Goal: Task Accomplishment & Management: Manage account settings

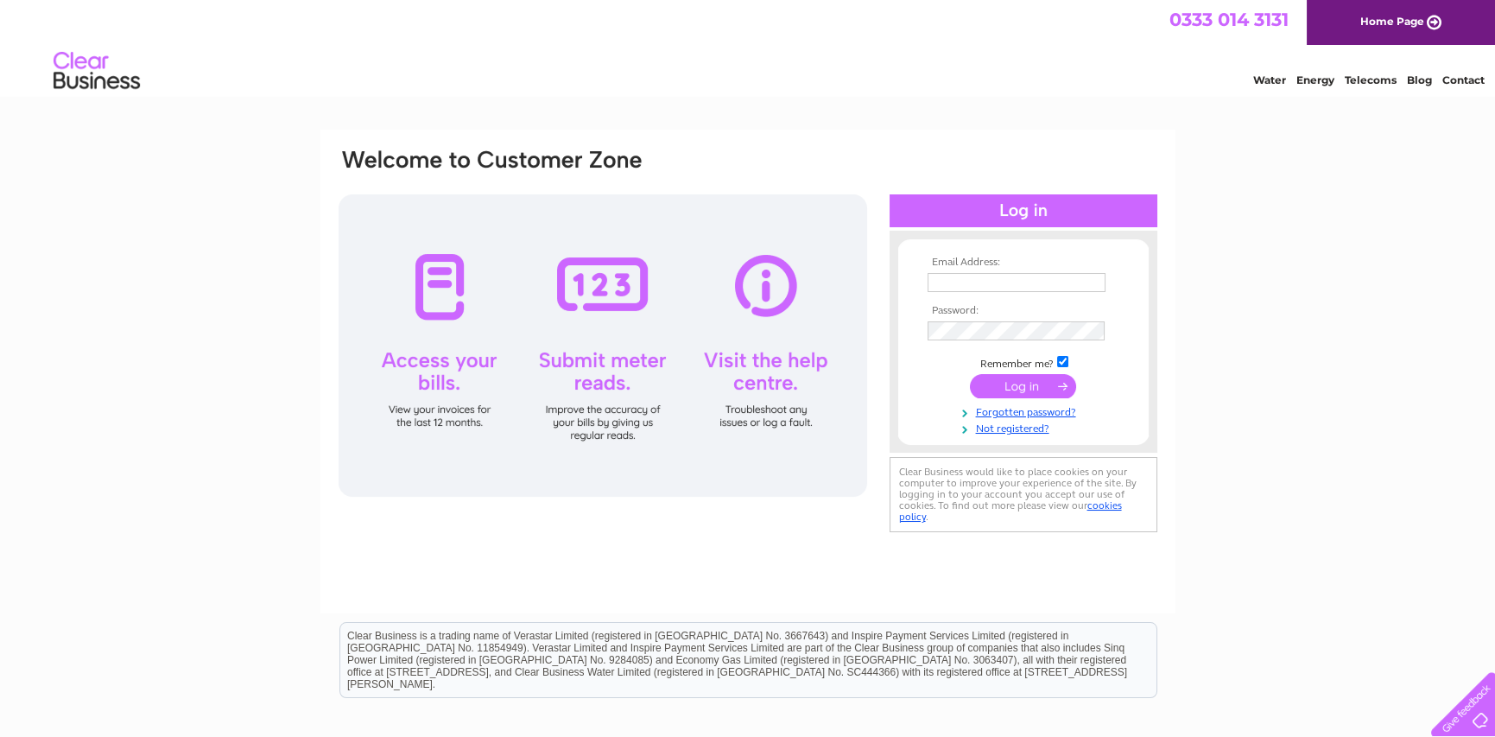
click at [935, 282] on input "text" at bounding box center [1017, 282] width 178 height 19
type input "iona@scotbarkuk.com"
click at [970, 376] on input "submit" at bounding box center [1023, 388] width 106 height 24
click at [1030, 387] on input "submit" at bounding box center [1023, 386] width 106 height 24
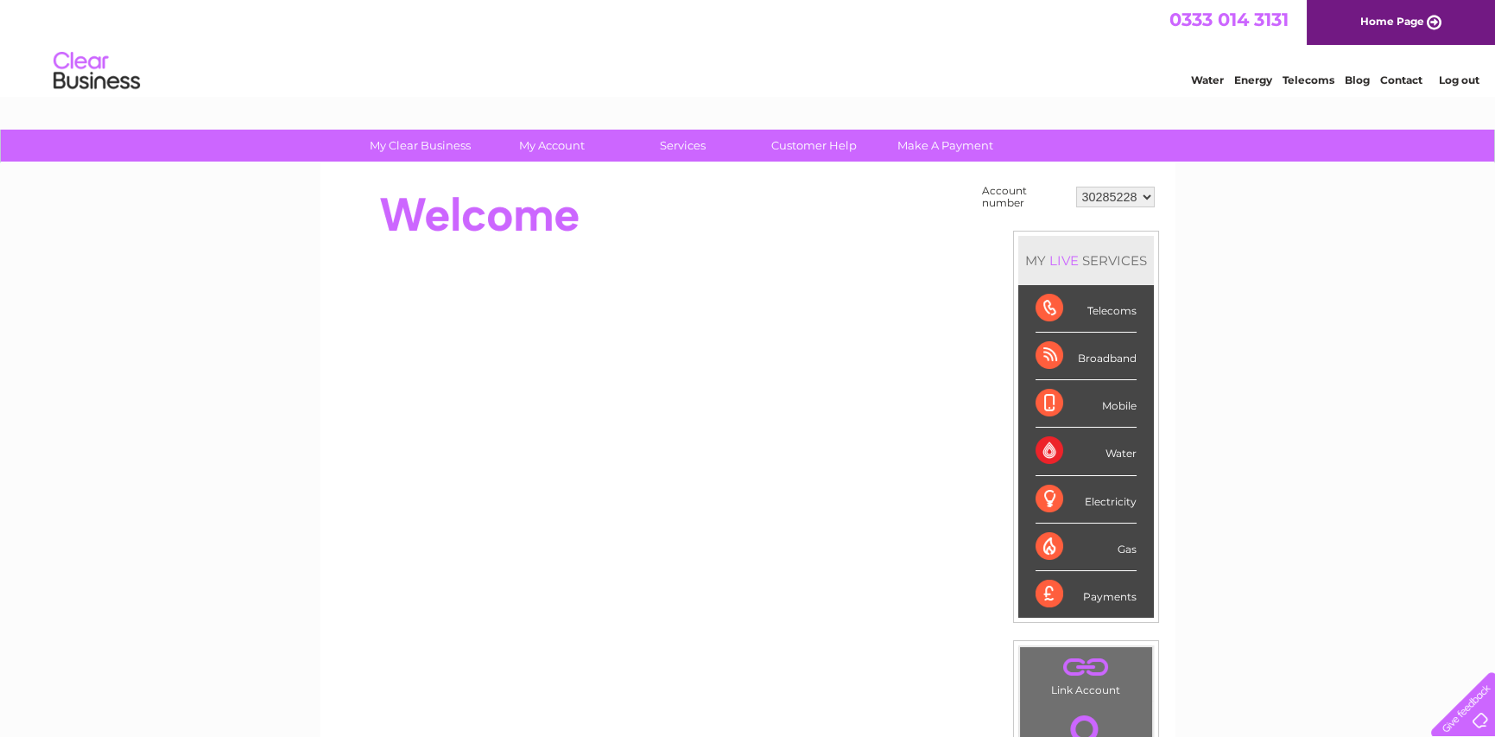
click at [1050, 447] on div "Water" at bounding box center [1086, 452] width 101 height 48
click at [1117, 453] on div "Water" at bounding box center [1086, 452] width 101 height 48
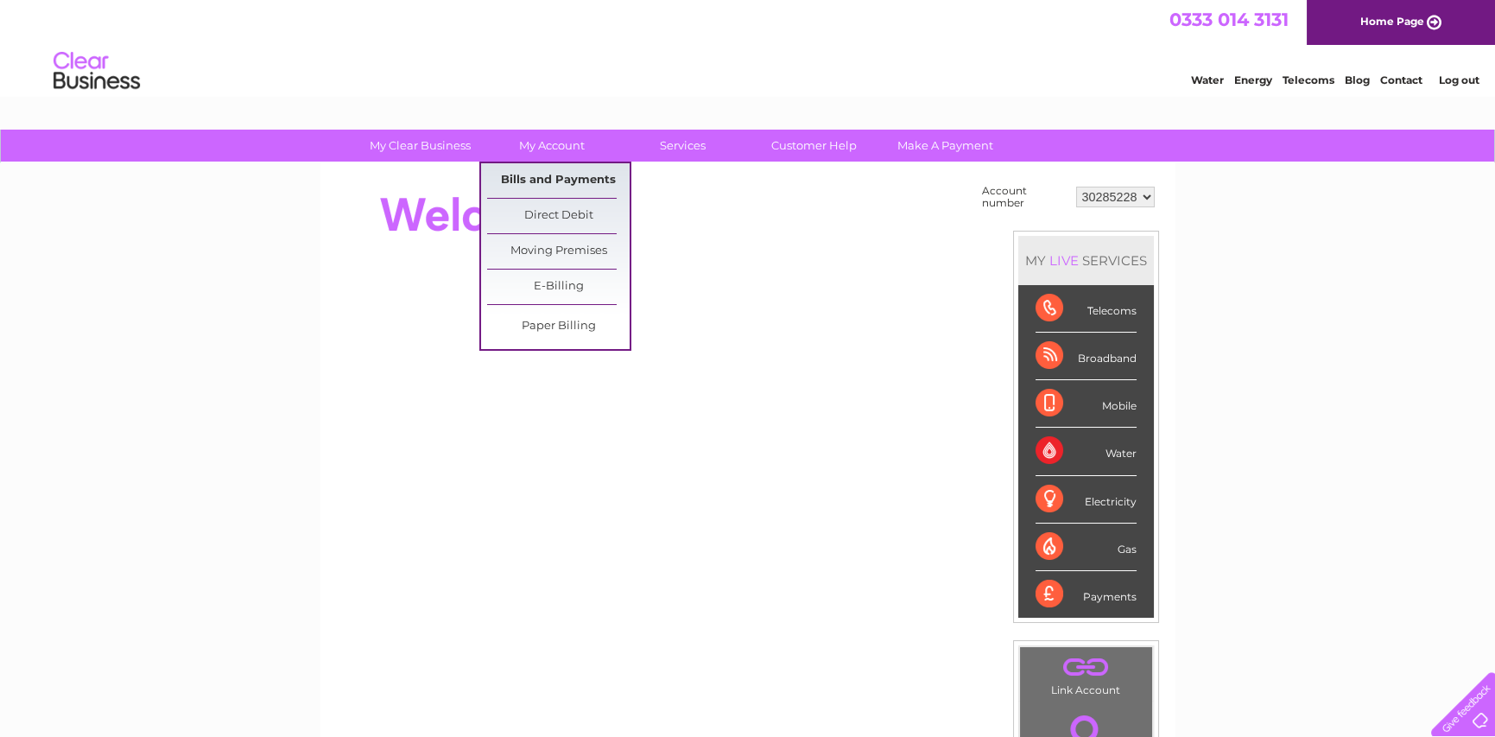
click at [561, 171] on link "Bills and Payments" at bounding box center [558, 180] width 143 height 35
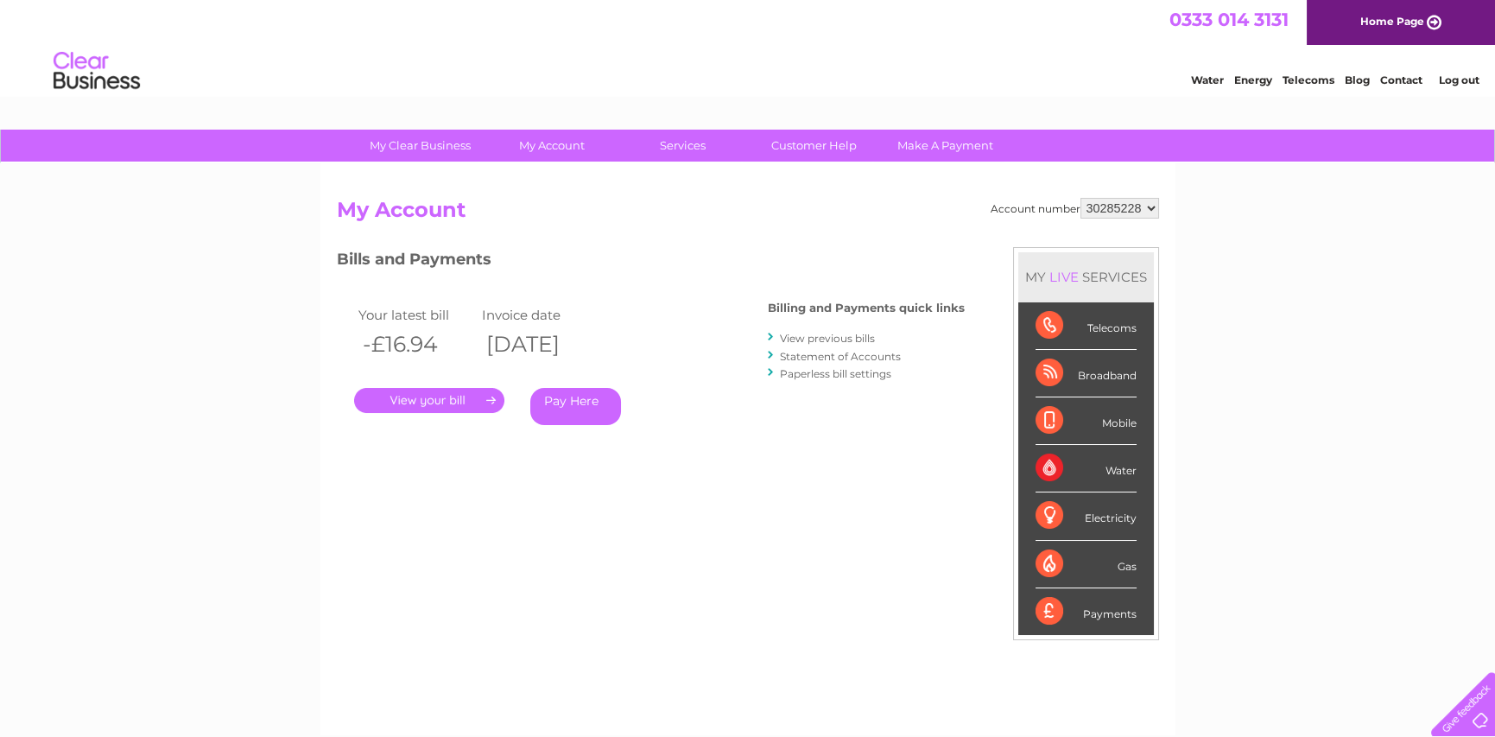
click at [829, 337] on link "View previous bills" at bounding box center [827, 338] width 95 height 13
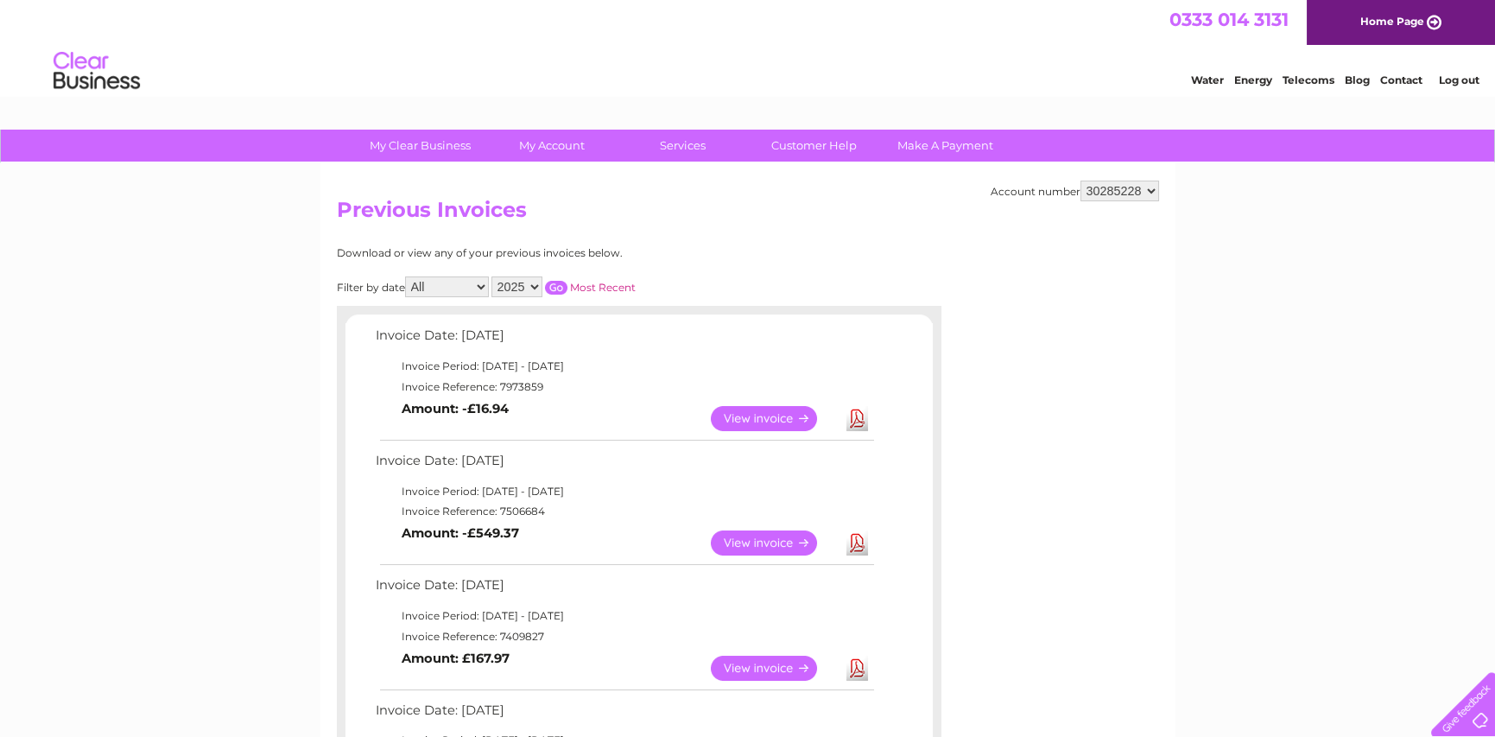
click at [1150, 190] on select "30285228" at bounding box center [1120, 191] width 79 height 21
click at [1149, 187] on select "30285228" at bounding box center [1120, 191] width 79 height 21
drag, startPoint x: 1144, startPoint y: 187, endPoint x: 1123, endPoint y: 187, distance: 21.6
click at [1123, 187] on select "30285228" at bounding box center [1120, 191] width 79 height 21
click at [1091, 187] on select "30285228" at bounding box center [1120, 191] width 79 height 21
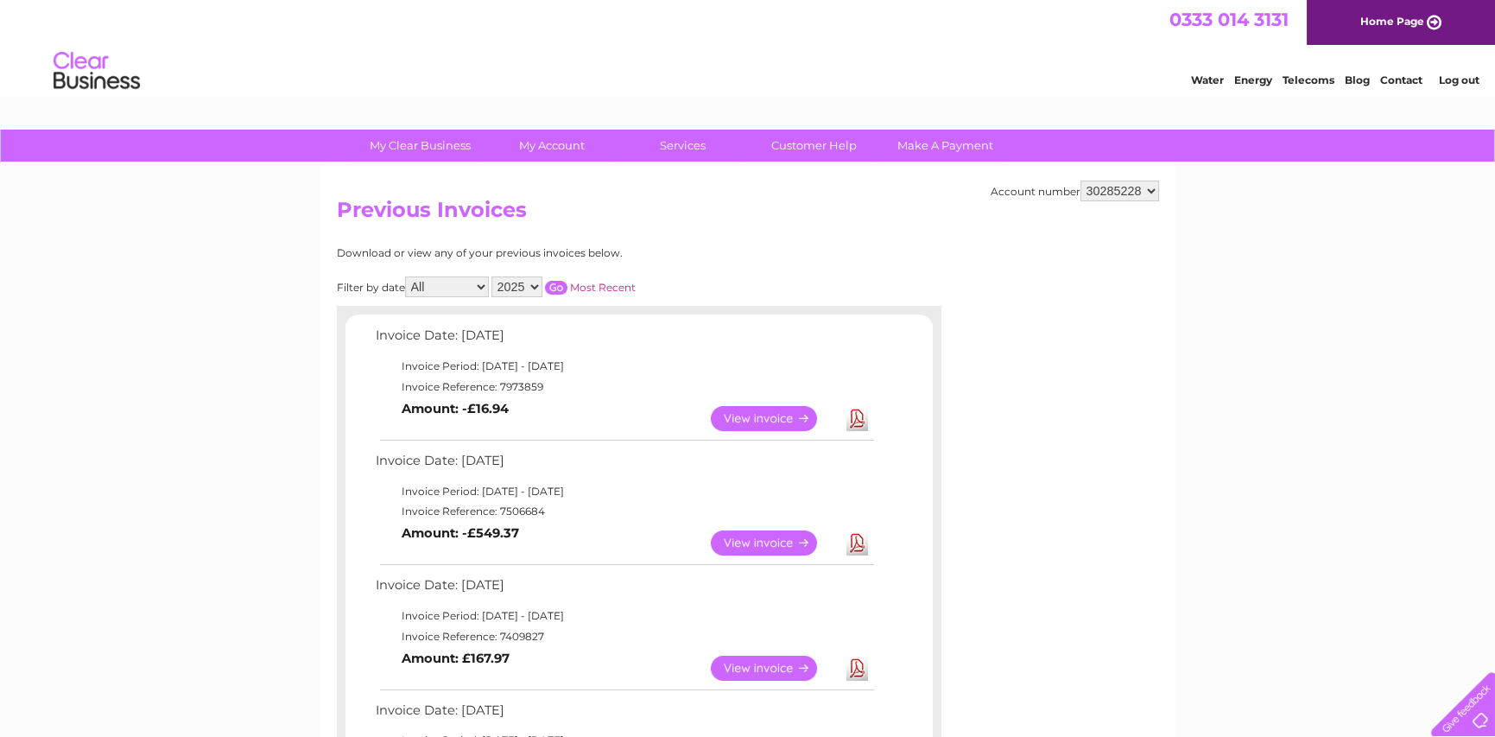
click at [1088, 190] on select "30285228" at bounding box center [1120, 191] width 79 height 21
click at [1149, 190] on select "30285228" at bounding box center [1120, 191] width 79 height 21
drag, startPoint x: 1145, startPoint y: 181, endPoint x: 1080, endPoint y: 189, distance: 66.1
click at [1080, 189] on div "Account number 30285228" at bounding box center [1075, 191] width 168 height 21
click at [755, 416] on link "View" at bounding box center [774, 418] width 127 height 25
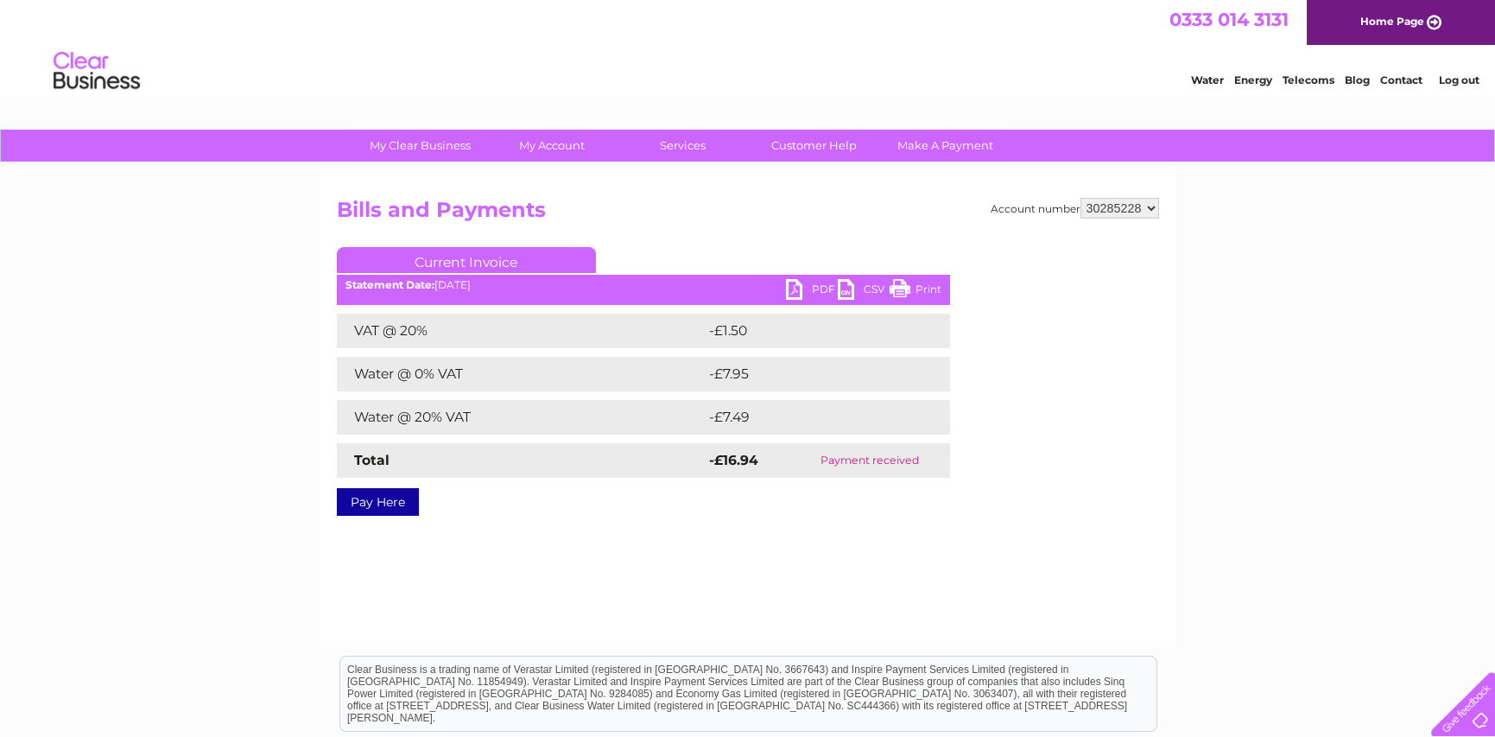
click at [819, 285] on link "PDF" at bounding box center [812, 291] width 52 height 25
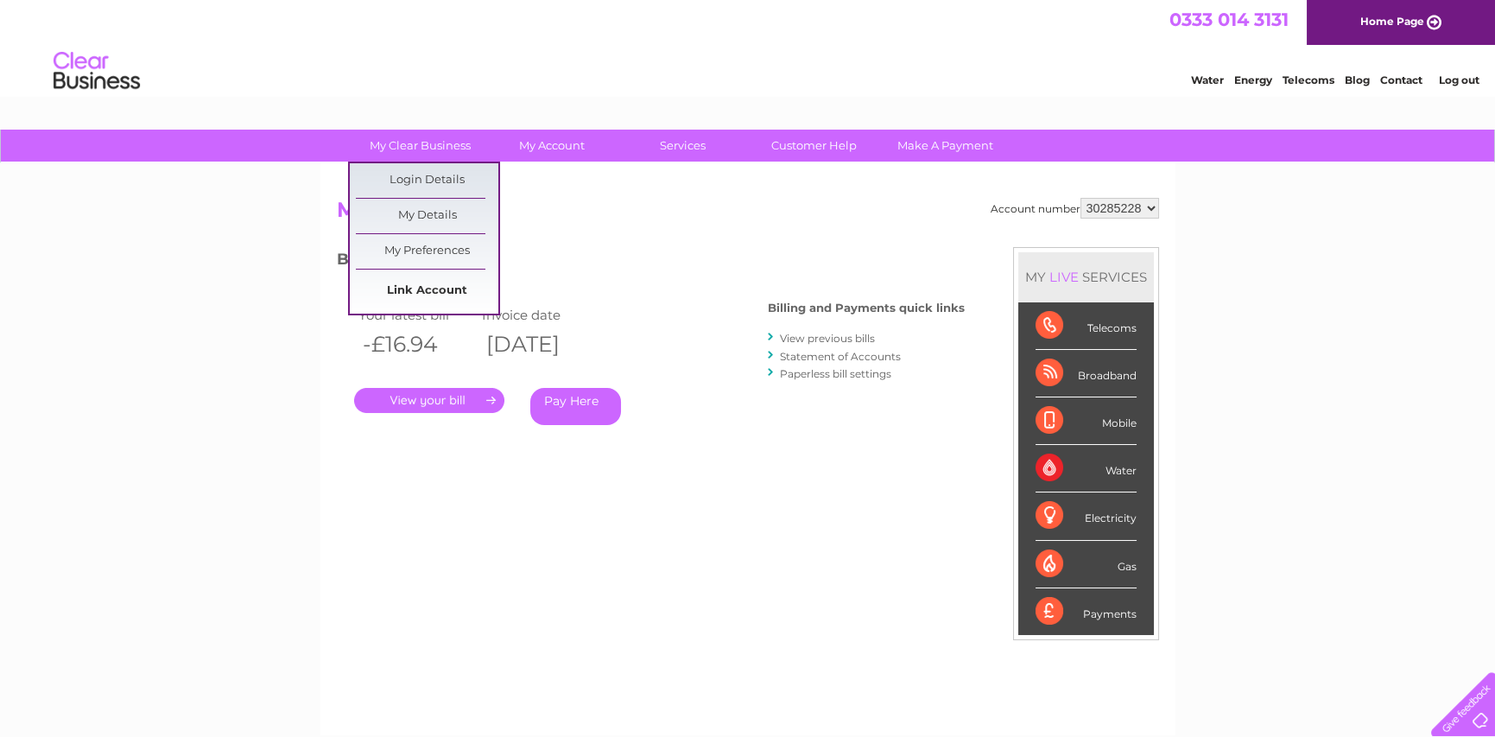
click at [426, 288] on link "Link Account" at bounding box center [427, 291] width 143 height 35
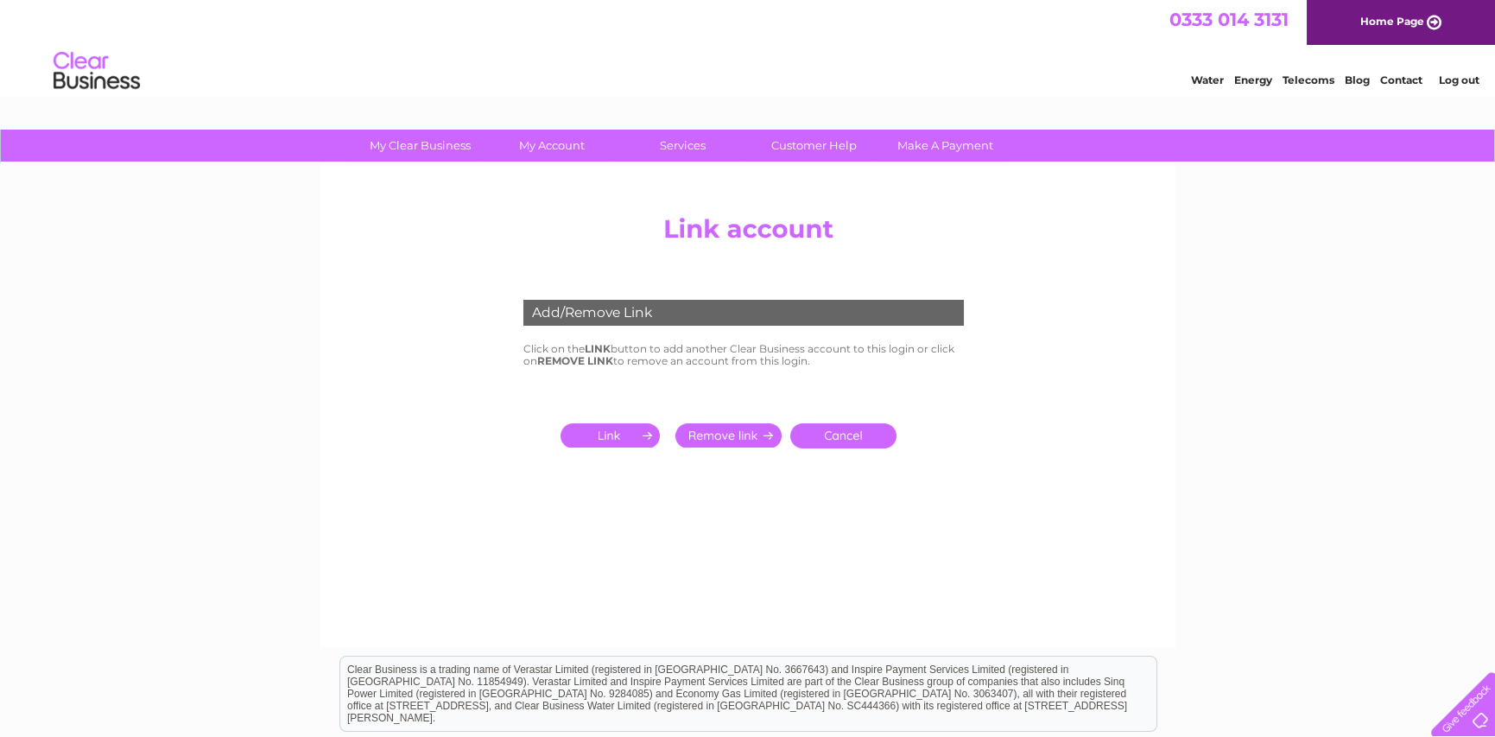
click at [614, 441] on input "submit" at bounding box center [614, 435] width 106 height 24
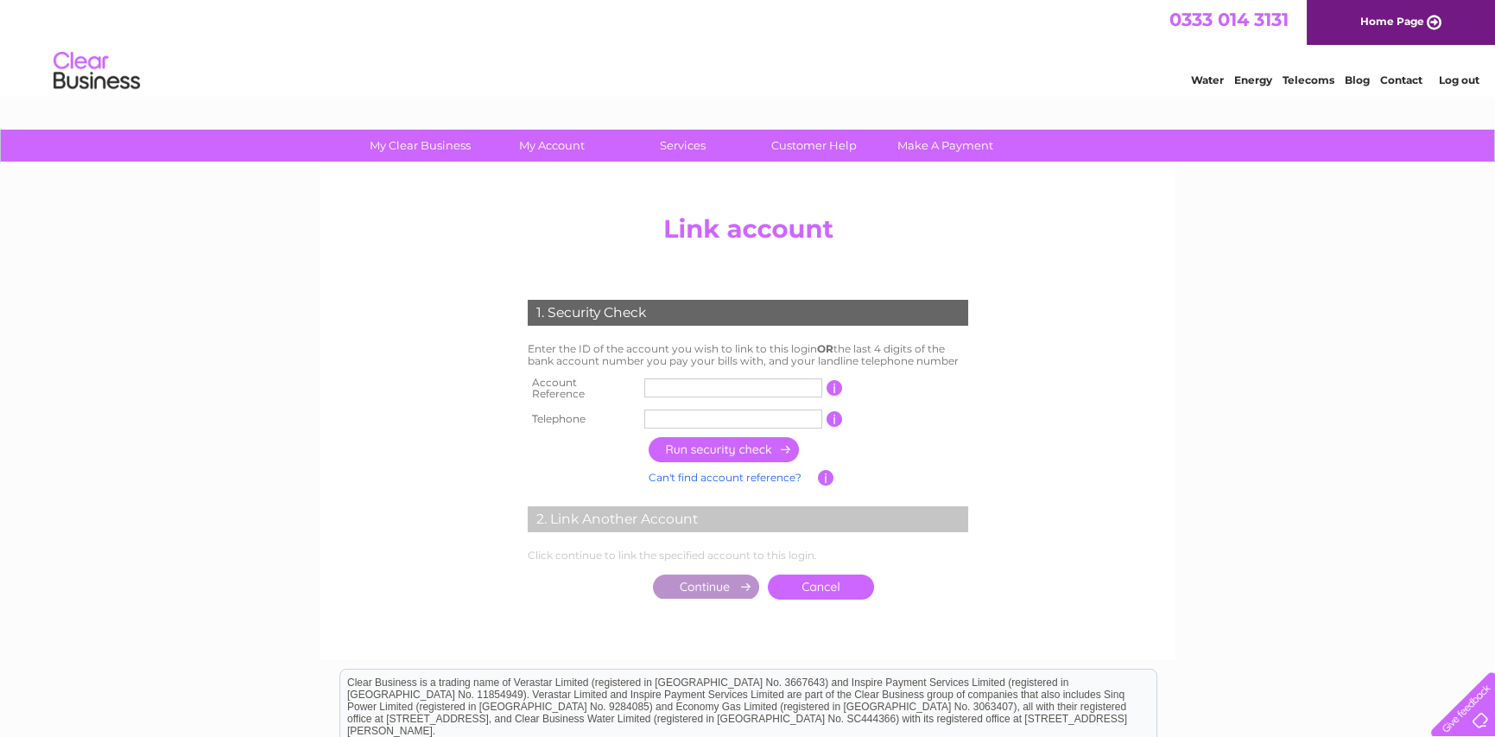
click at [655, 384] on input "text" at bounding box center [733, 387] width 178 height 19
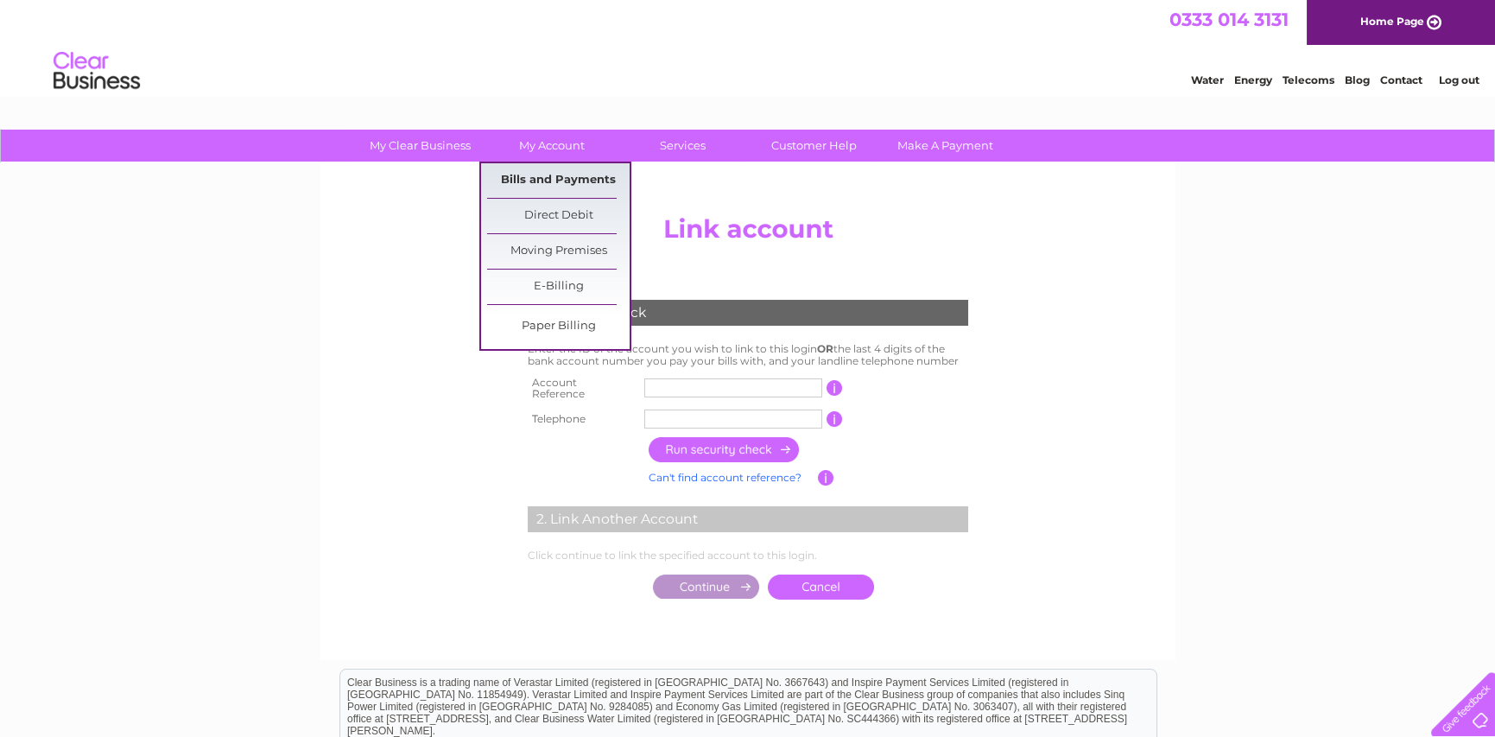
click at [562, 172] on link "Bills and Payments" at bounding box center [558, 180] width 143 height 35
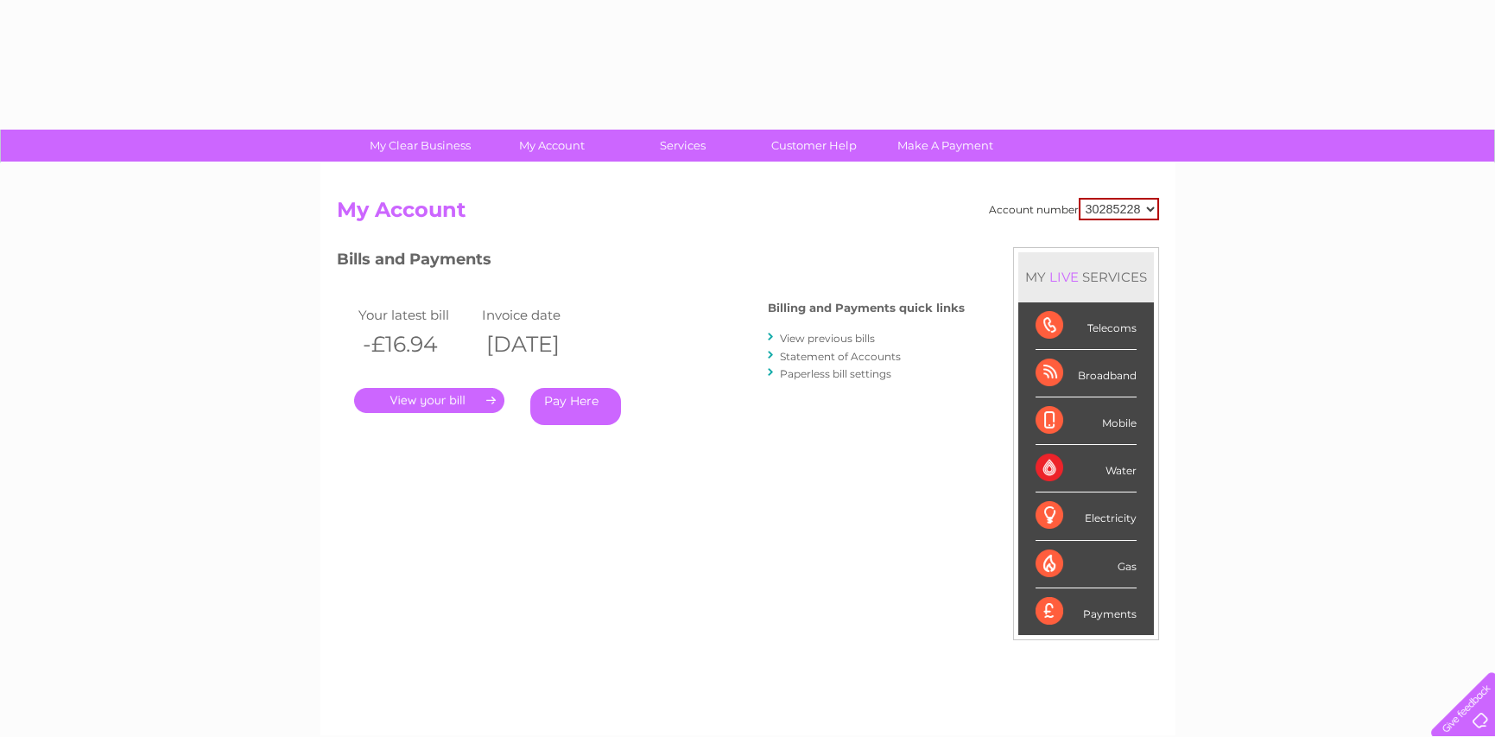
click at [664, 388] on div "Pay Here" at bounding box center [614, 406] width 169 height 37
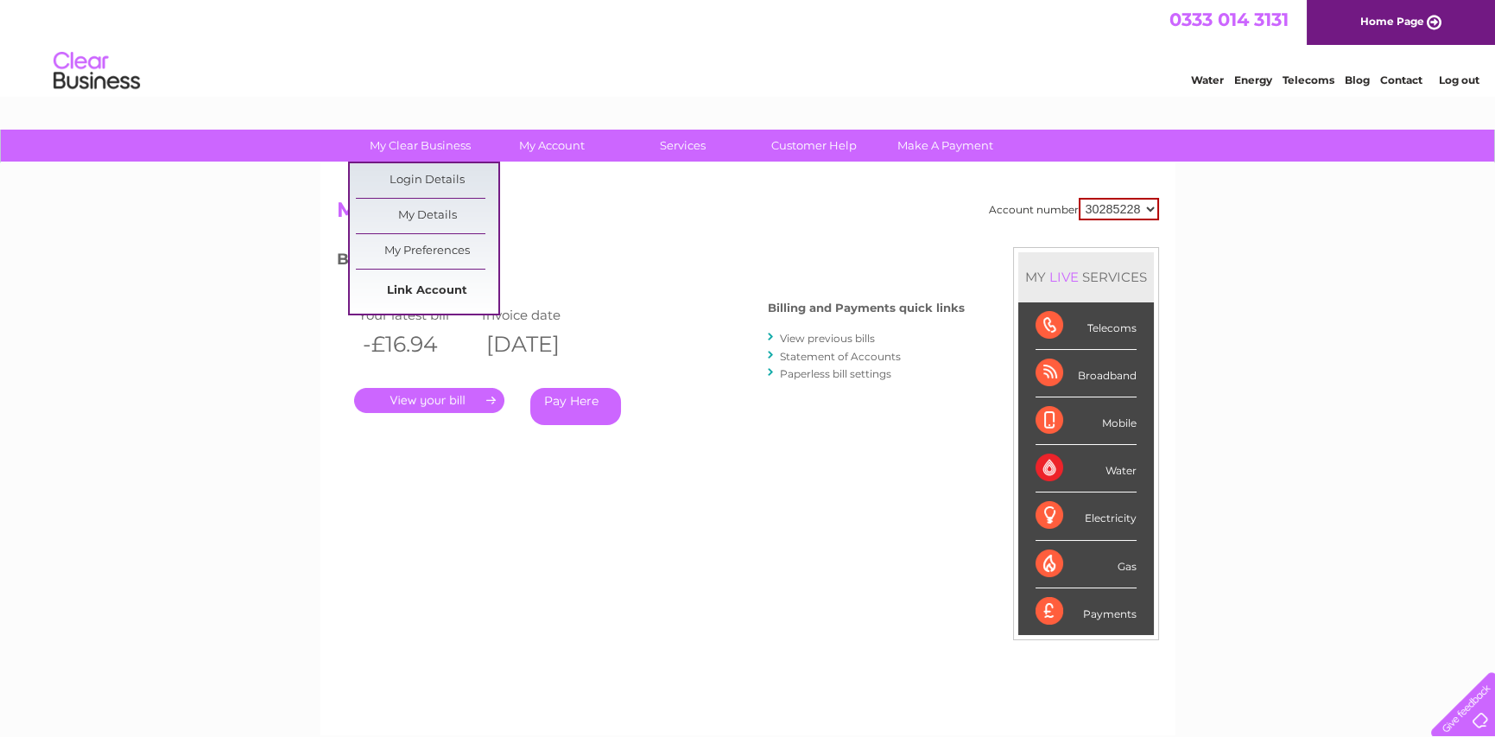
click at [415, 288] on link "Link Account" at bounding box center [427, 291] width 143 height 35
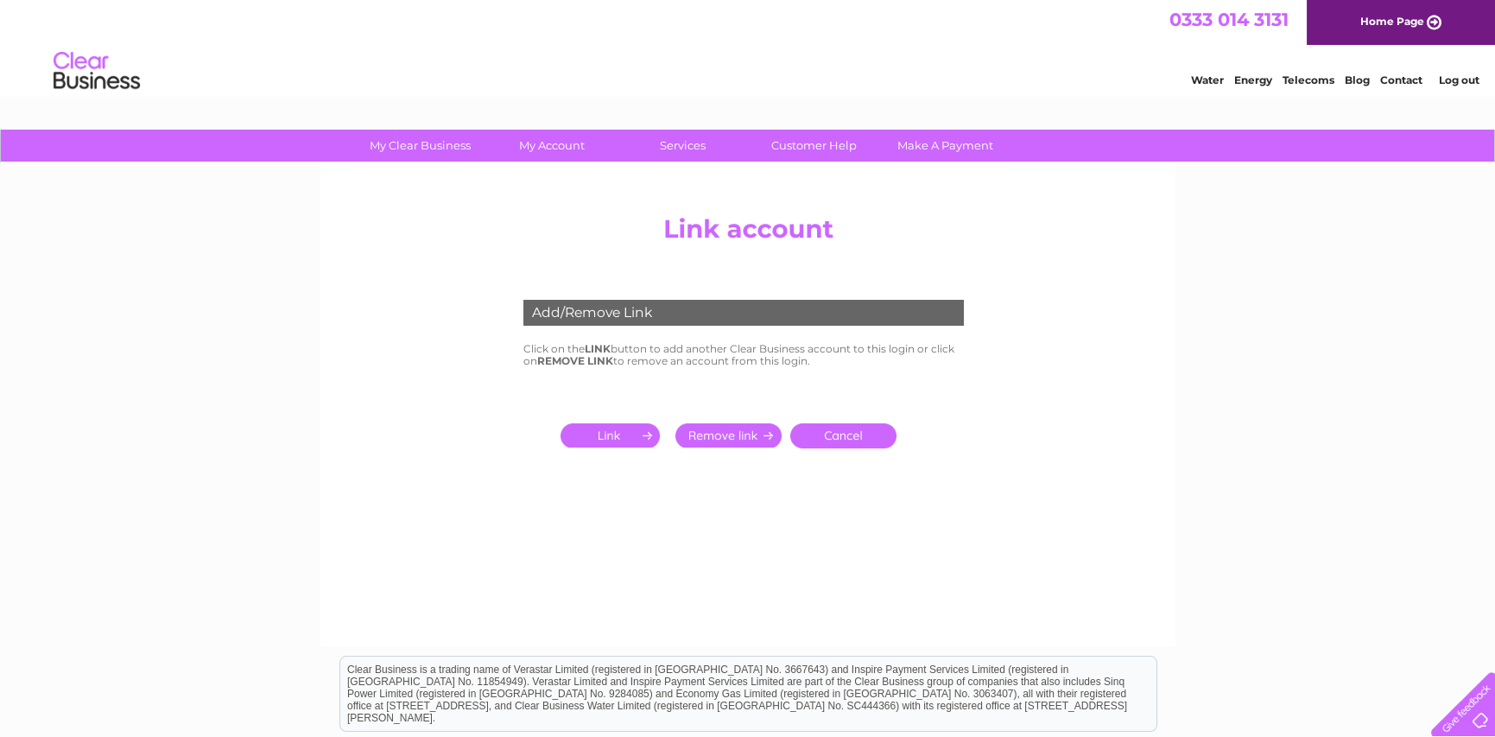
click at [616, 428] on input "submit" at bounding box center [614, 435] width 106 height 24
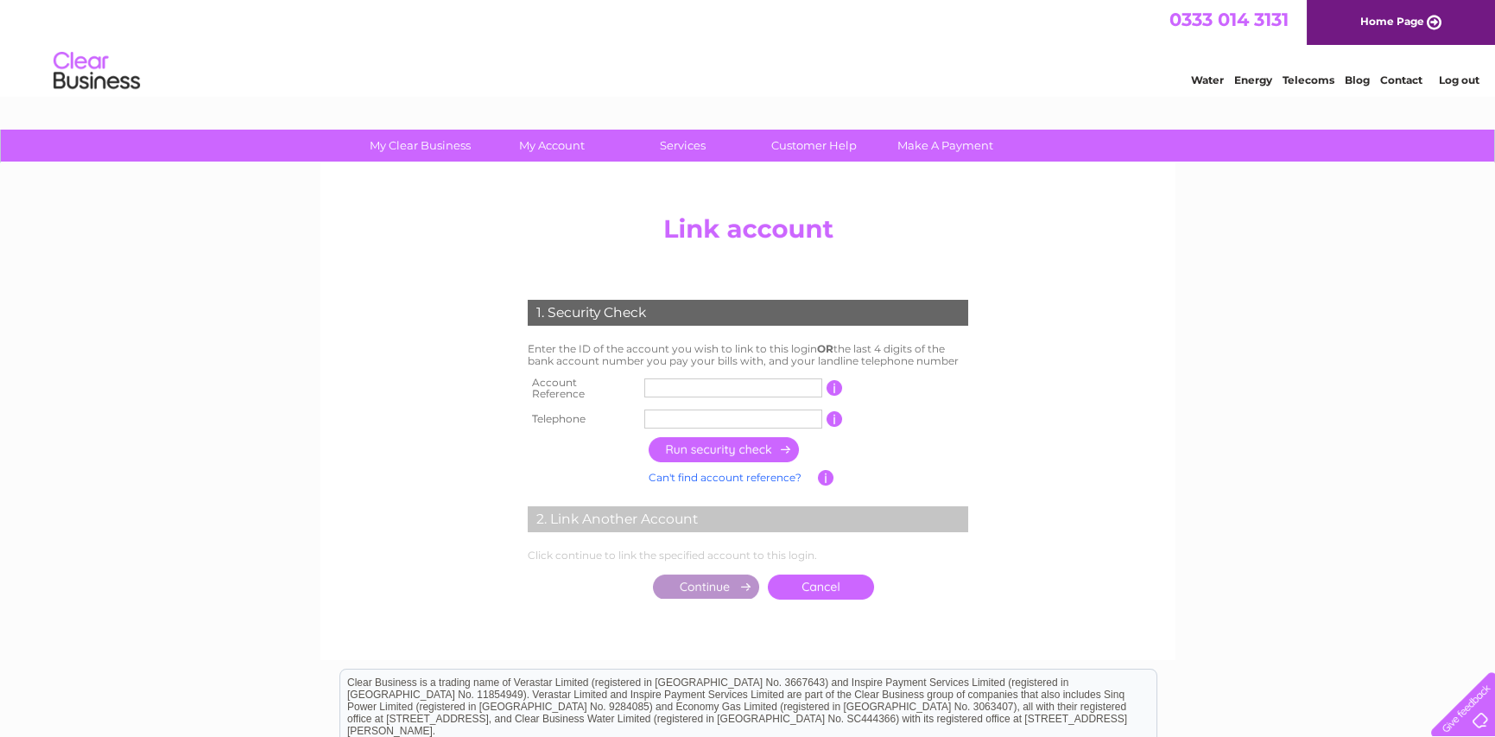
click at [654, 374] on td at bounding box center [733, 388] width 187 height 35
click at [657, 382] on input "text" at bounding box center [733, 387] width 178 height 19
type input "c"
type input "CB303206"
drag, startPoint x: 708, startPoint y: 383, endPoint x: 621, endPoint y: 384, distance: 87.3
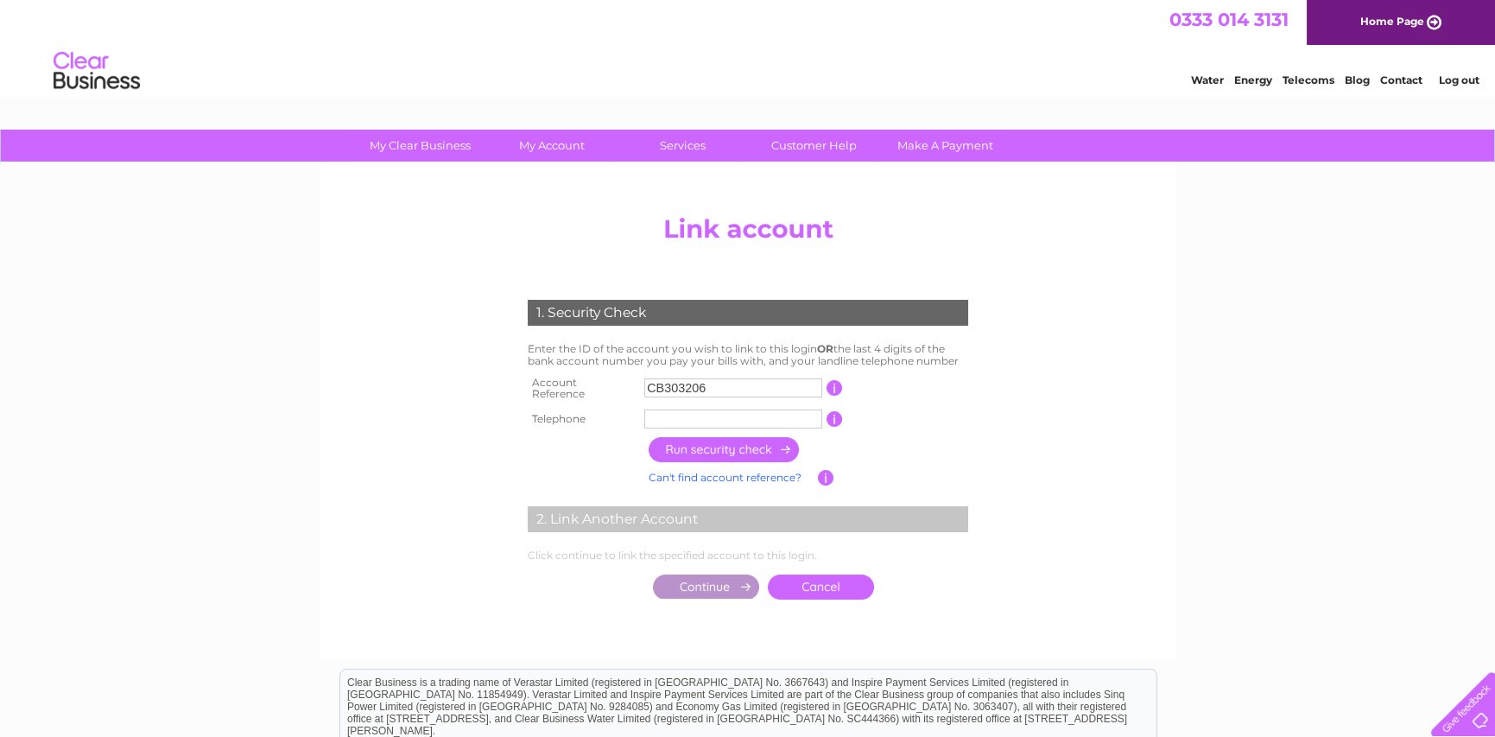
click at [621, 384] on tr "Account Reference CB303206 This should appear at the top of your bill and its t…" at bounding box center [747, 388] width 449 height 35
type input "30320628"
click at [660, 411] on input "text" at bounding box center [733, 418] width 178 height 19
type input "01463223821"
click at [725, 441] on input "button" at bounding box center [725, 449] width 152 height 25
